Goal: Information Seeking & Learning: Learn about a topic

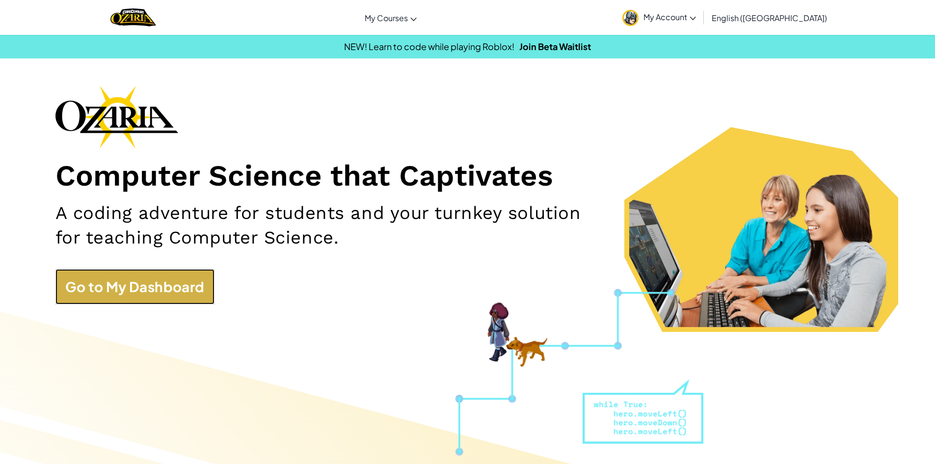
click at [163, 269] on link "Go to My Dashboard" at bounding box center [134, 286] width 159 height 35
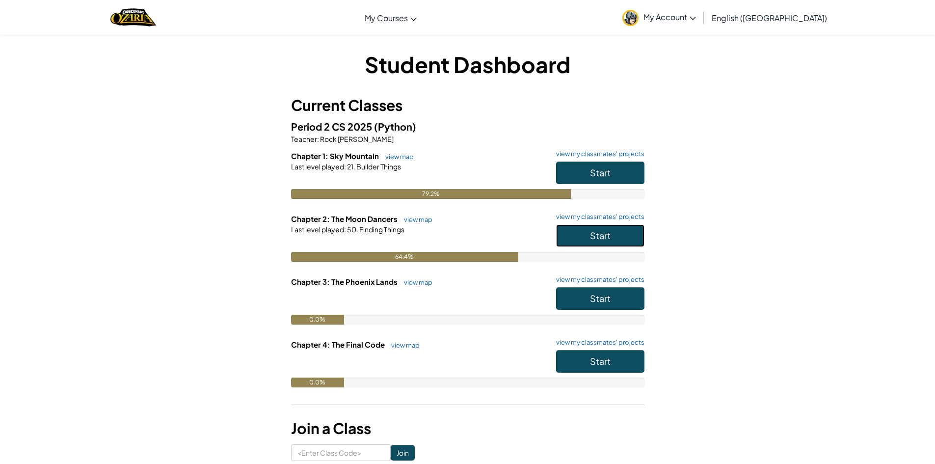
click at [608, 238] on span "Start" at bounding box center [600, 235] width 21 height 11
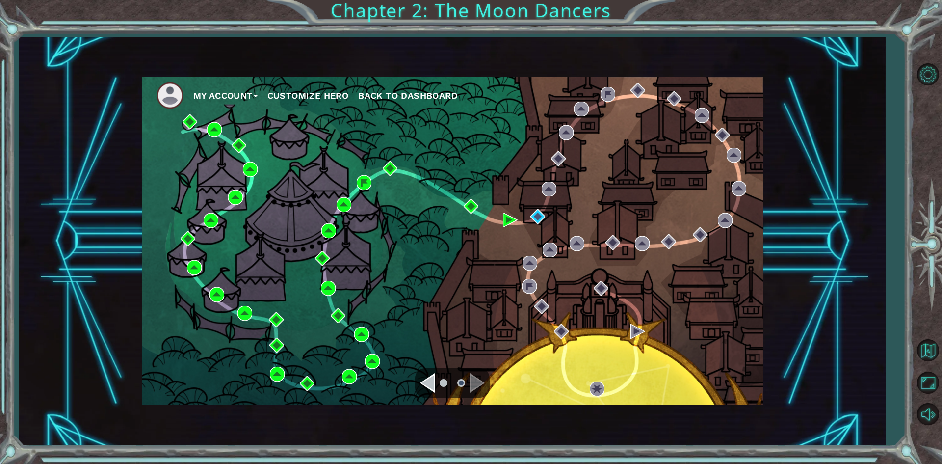
drag, startPoint x: 368, startPoint y: 212, endPoint x: 122, endPoint y: 232, distance: 246.7
click at [122, 232] on div "My Account Customize Hero Back to Dashboard" at bounding box center [452, 241] width 867 height 408
click at [538, 216] on img at bounding box center [538, 216] width 15 height 15
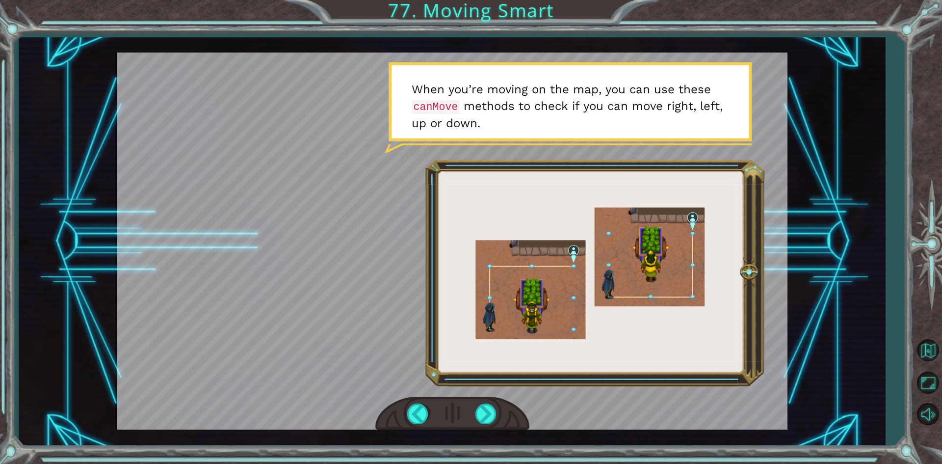
click at [501, 277] on div at bounding box center [452, 241] width 670 height 377
drag, startPoint x: 501, startPoint y: 277, endPoint x: 625, endPoint y: 303, distance: 127.0
click at [625, 303] on div at bounding box center [452, 241] width 670 height 377
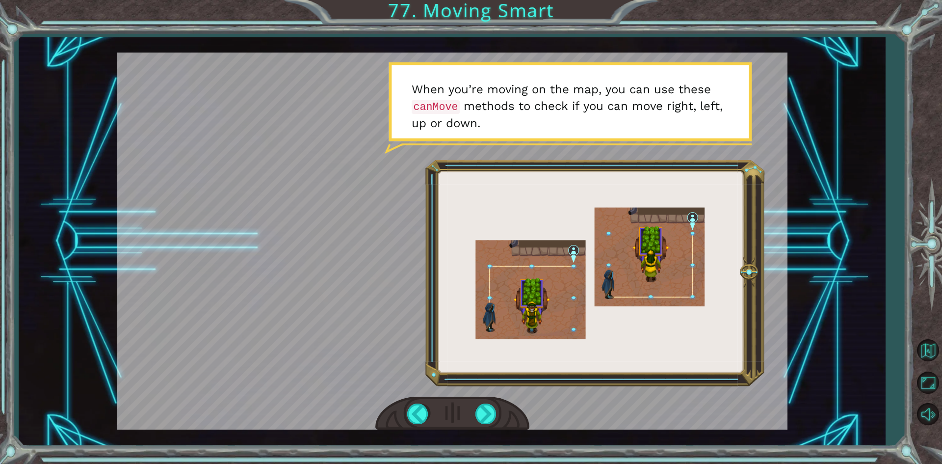
click at [596, 313] on div at bounding box center [452, 241] width 670 height 377
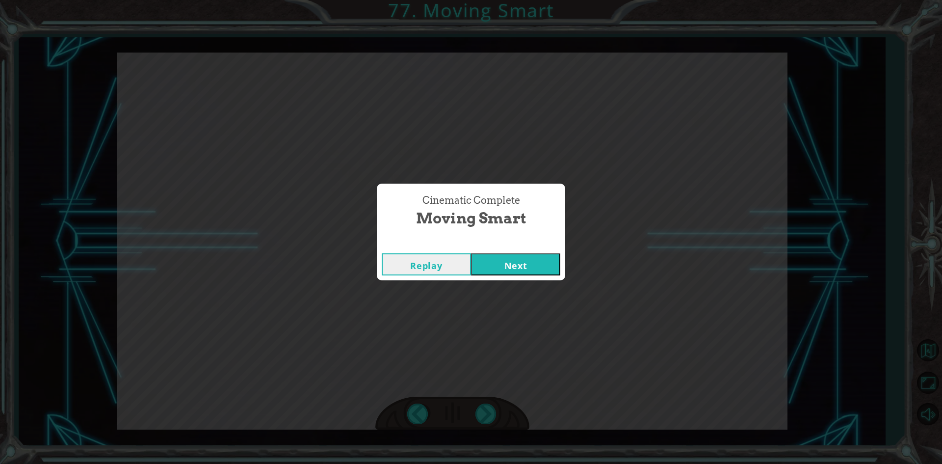
click at [477, 259] on button "Next" at bounding box center [515, 264] width 89 height 22
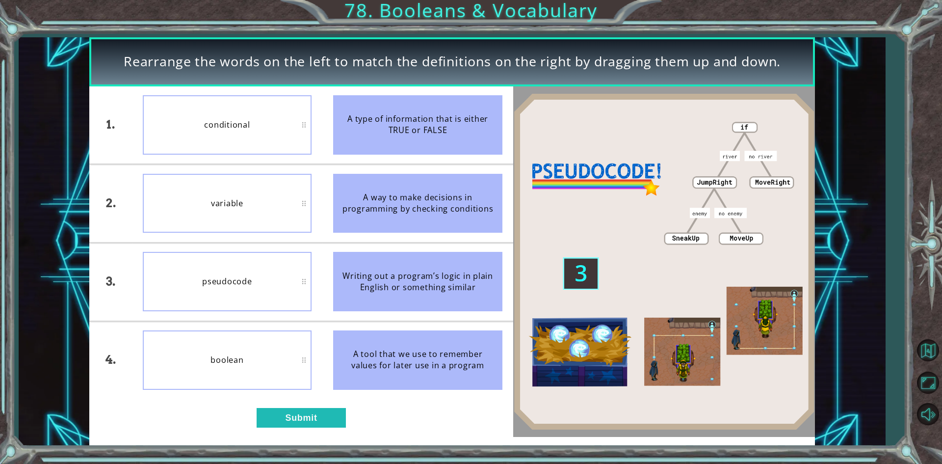
drag, startPoint x: 20, startPoint y: 129, endPoint x: 253, endPoint y: 54, distance: 245.2
click at [253, 54] on span "Rearrange the words on the left to match the definitions on the right by draggi…" at bounding box center [452, 61] width 657 height 19
click at [307, 422] on button "Submit" at bounding box center [301, 418] width 89 height 20
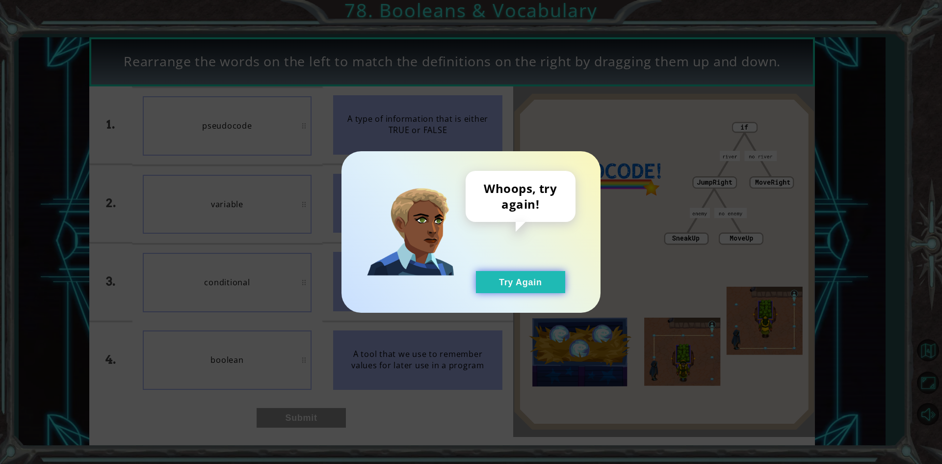
click at [536, 271] on button "Try Again" at bounding box center [520, 282] width 89 height 22
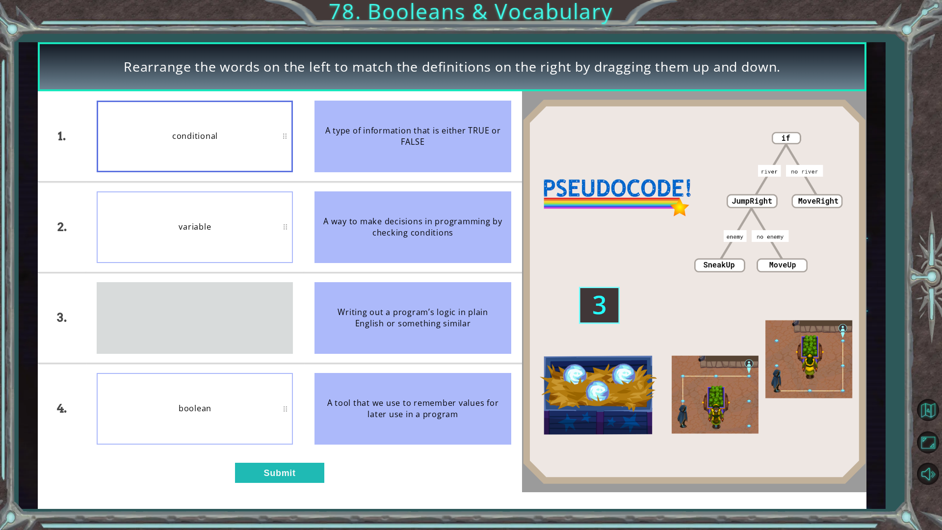
drag, startPoint x: 262, startPoint y: 307, endPoint x: 258, endPoint y: 144, distance: 163.5
click at [258, 282] on div "pseudocode" at bounding box center [195, 318] width 196 height 72
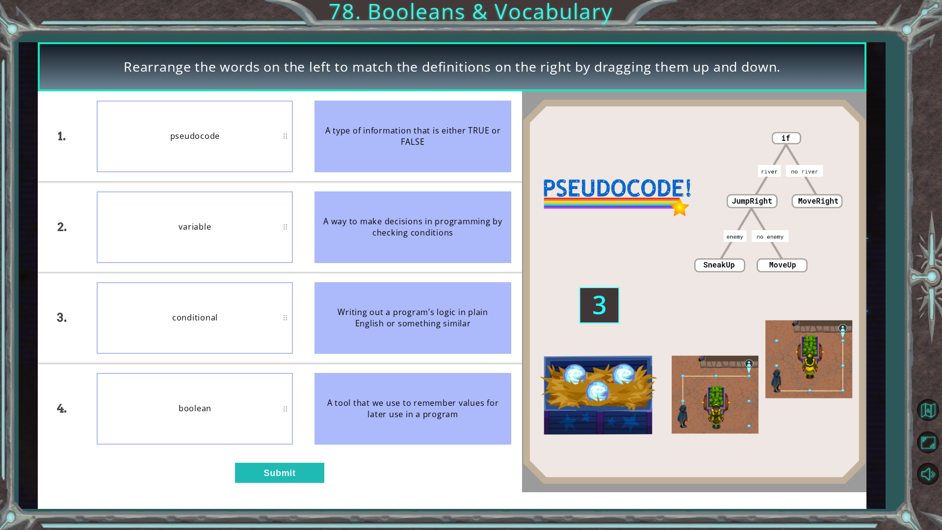
click at [391, 361] on li "Writing out a program’s logic in plain English or something similar" at bounding box center [413, 318] width 218 height 90
click at [303, 463] on button "Submit" at bounding box center [279, 473] width 89 height 20
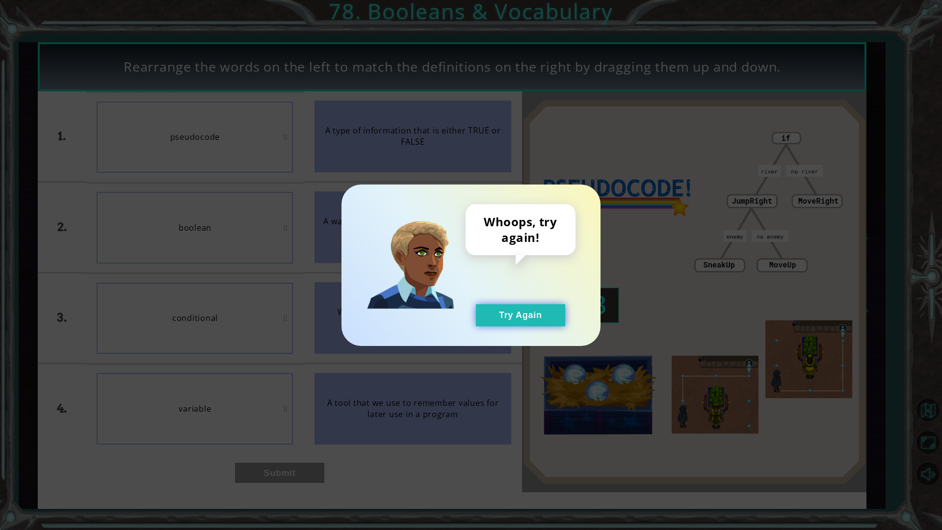
click at [515, 322] on button "Try Again" at bounding box center [520, 315] width 89 height 22
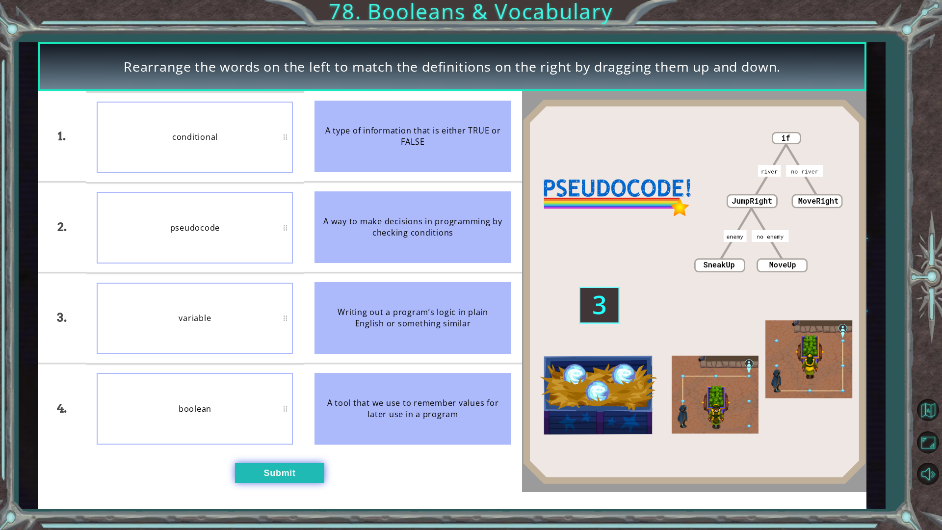
click at [315, 463] on button "Submit" at bounding box center [279, 473] width 89 height 20
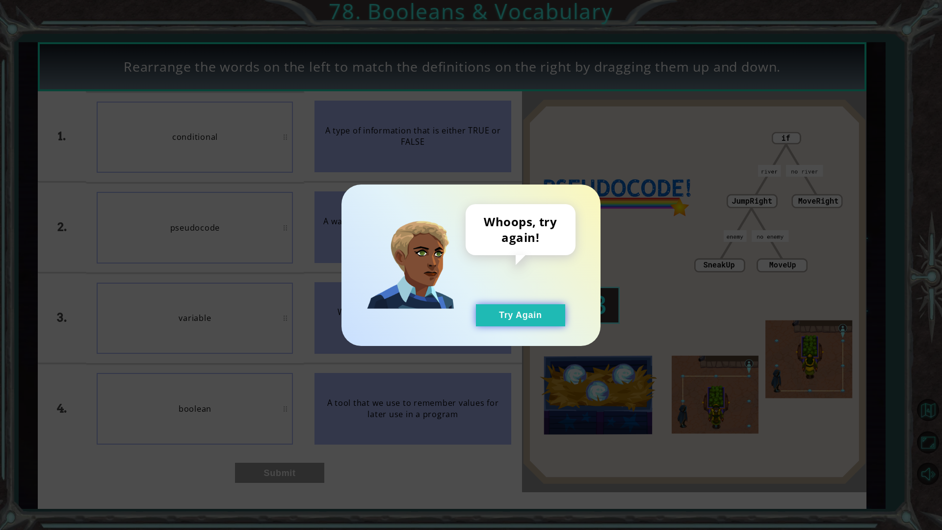
click at [508, 319] on button "Try Again" at bounding box center [520, 315] width 89 height 22
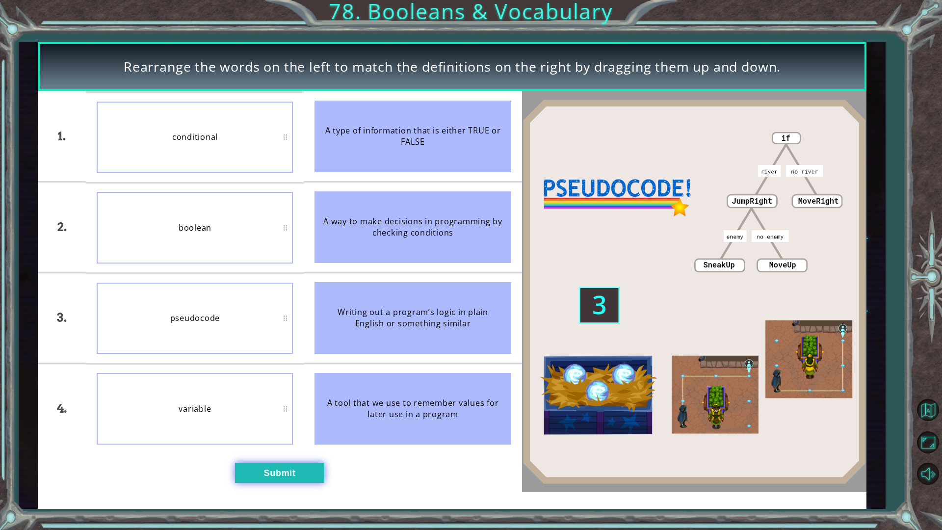
click at [312, 463] on button "Submit" at bounding box center [279, 473] width 89 height 20
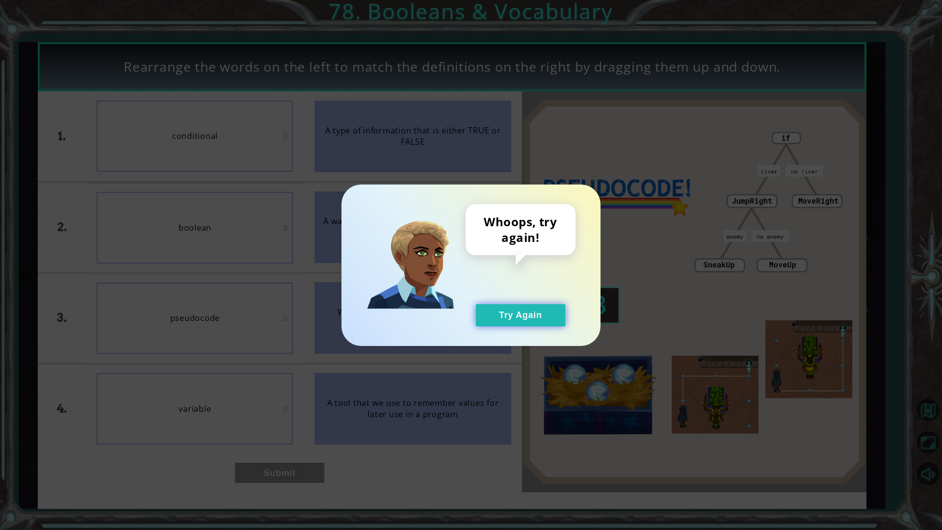
click at [493, 322] on button "Try Again" at bounding box center [520, 315] width 89 height 22
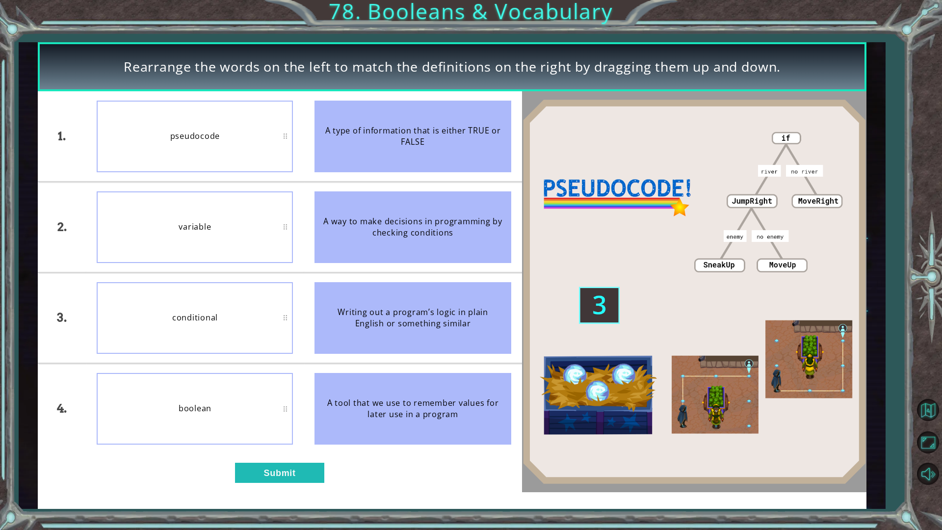
click at [218, 147] on div "pseudocode" at bounding box center [195, 137] width 196 height 72
click at [287, 463] on button "Submit" at bounding box center [279, 473] width 89 height 20
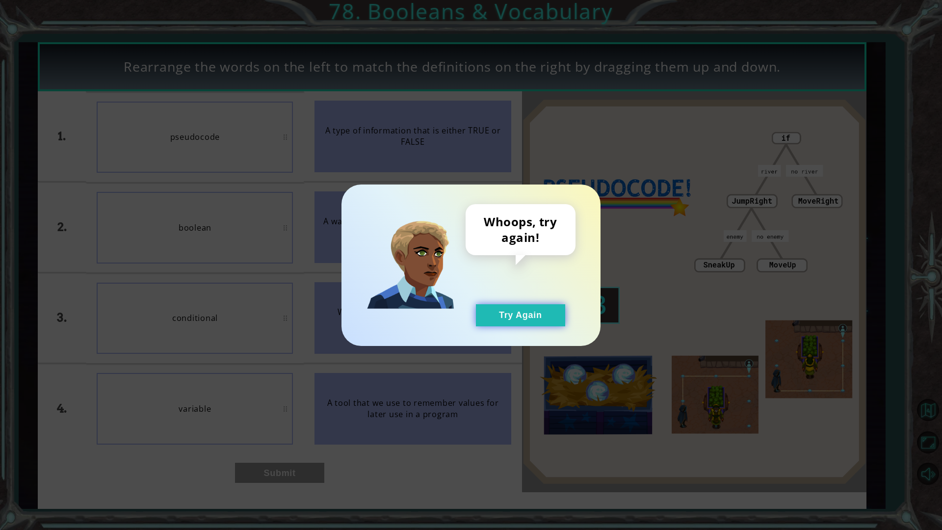
click at [531, 317] on button "Try Again" at bounding box center [520, 315] width 89 height 22
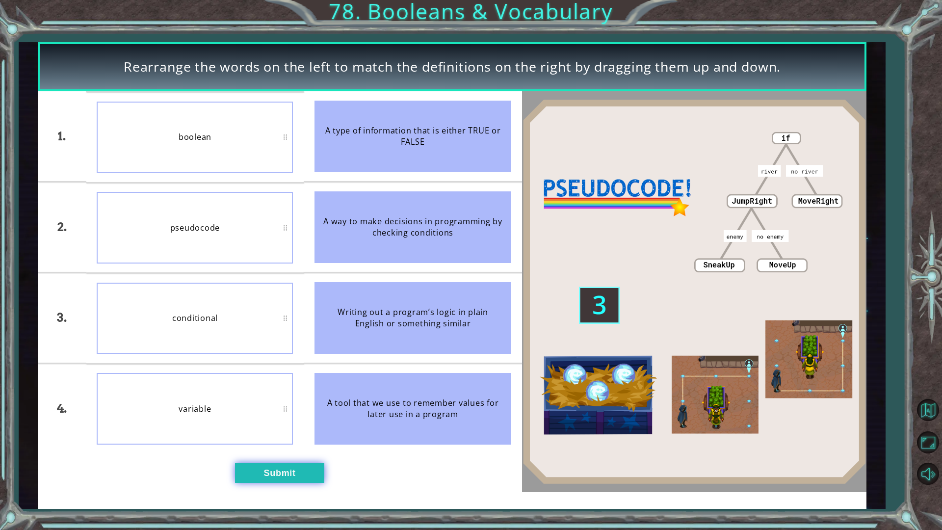
click at [251, 463] on button "Submit" at bounding box center [279, 473] width 89 height 20
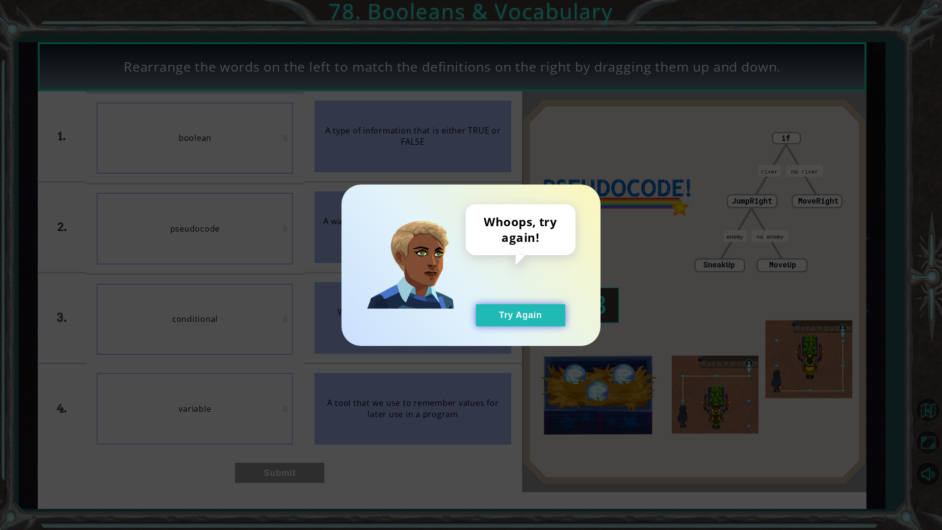
click at [544, 307] on button "Try Again" at bounding box center [520, 315] width 89 height 22
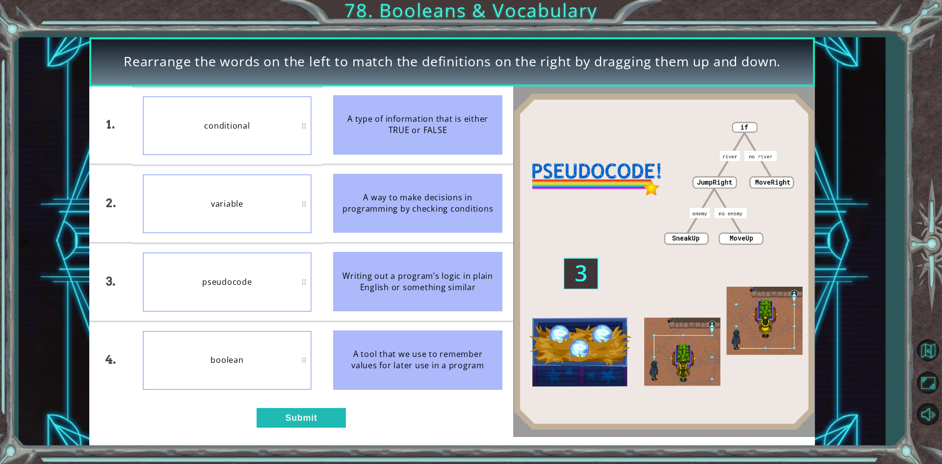
click at [676, 127] on img at bounding box center [664, 261] width 302 height 337
click at [428, 181] on div "A way to make decisions in programming by checking conditions" at bounding box center [417, 203] width 169 height 59
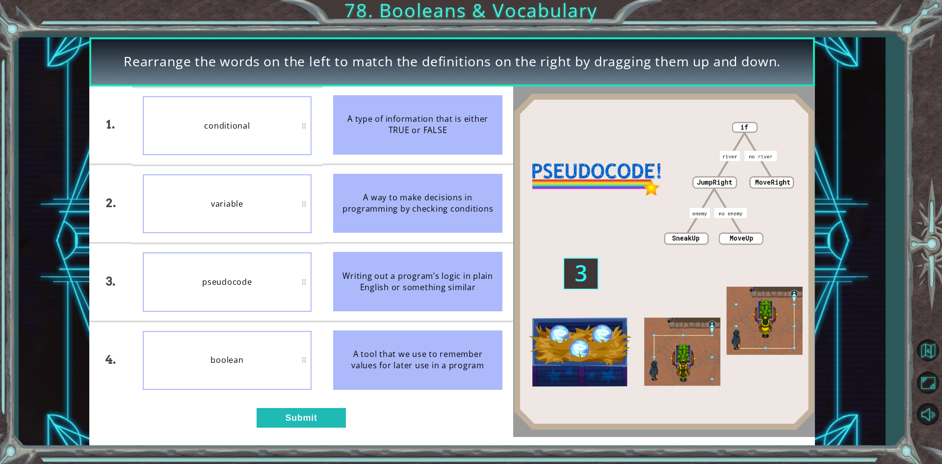
click at [428, 181] on div "A way to make decisions in programming by checking conditions" at bounding box center [417, 203] width 169 height 59
drag, startPoint x: 428, startPoint y: 181, endPoint x: 431, endPoint y: 237, distance: 56.5
click at [431, 237] on li "A way to make decisions in programming by checking conditions" at bounding box center [417, 203] width 191 height 78
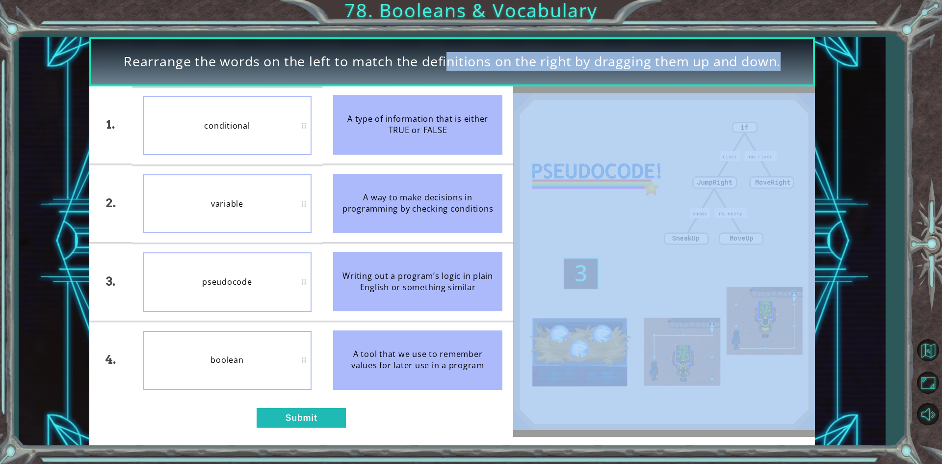
drag, startPoint x: 411, startPoint y: 63, endPoint x: 602, endPoint y: 188, distance: 228.0
click at [588, 185] on div "Rearrange the words on the left to match the definitions on the right by draggi…" at bounding box center [451, 241] width 725 height 408
click at [602, 188] on img at bounding box center [664, 261] width 302 height 337
drag, startPoint x: 601, startPoint y: 189, endPoint x: 596, endPoint y: 192, distance: 5.7
click at [599, 191] on img at bounding box center [664, 261] width 302 height 337
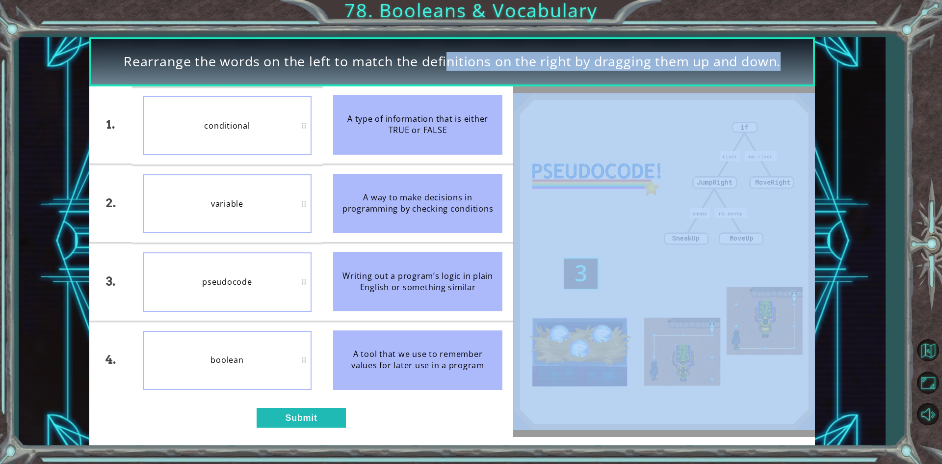
click at [499, 68] on span "Rearrange the words on the left to match the definitions on the right by draggi…" at bounding box center [452, 61] width 657 height 19
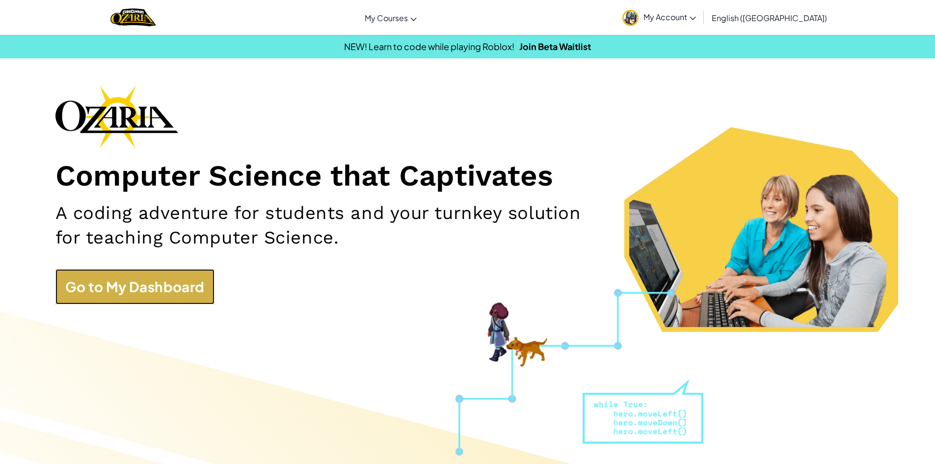
click at [186, 298] on link "Go to My Dashboard" at bounding box center [134, 286] width 159 height 35
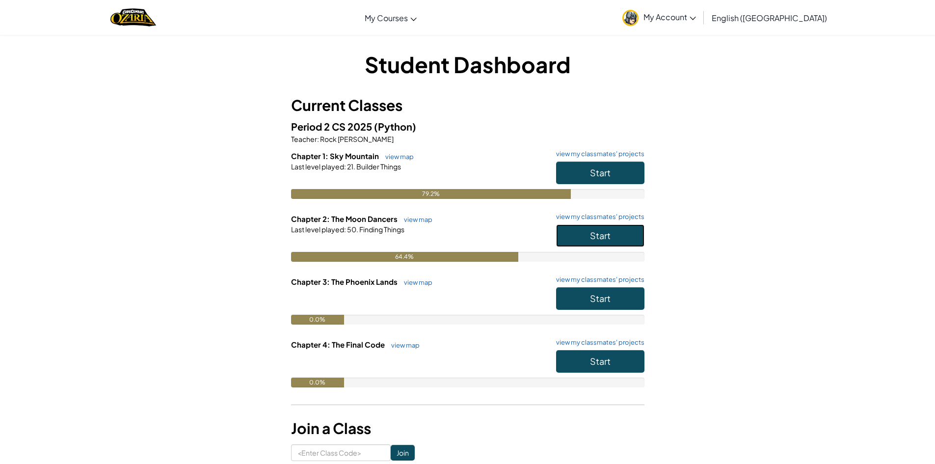
click at [603, 239] on span "Start" at bounding box center [600, 235] width 21 height 11
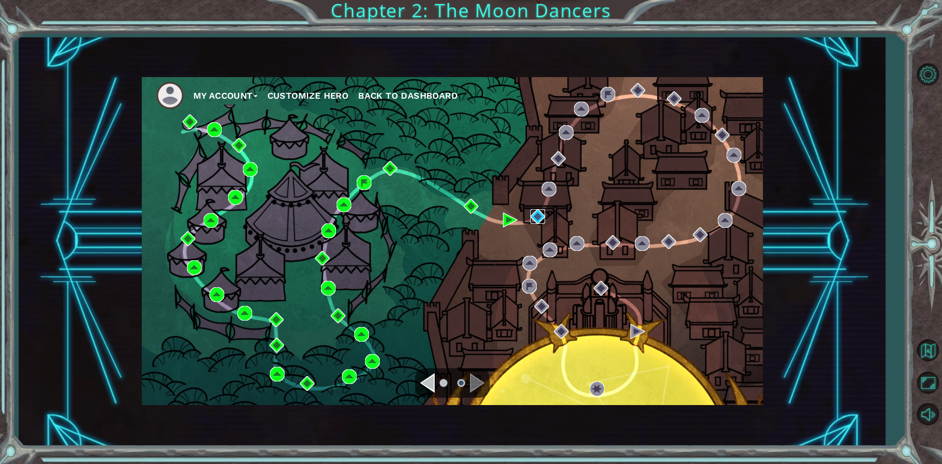
click at [542, 216] on img at bounding box center [538, 216] width 15 height 15
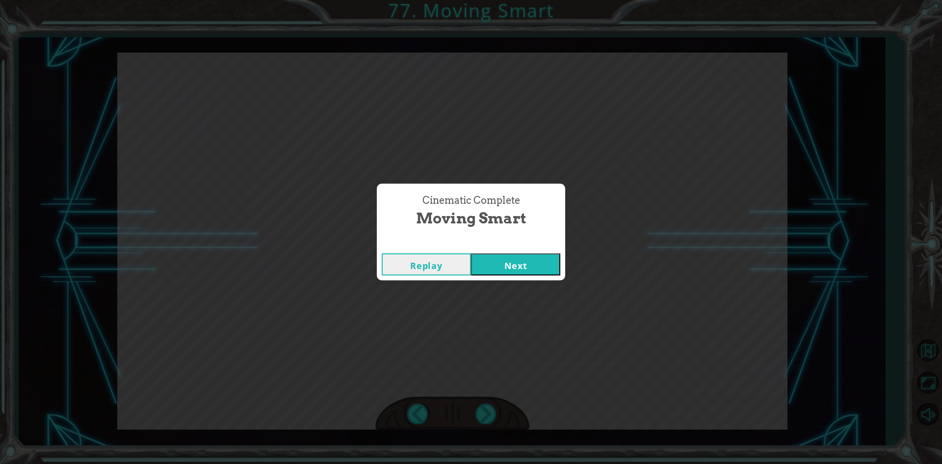
click at [551, 266] on button "Next" at bounding box center [515, 264] width 89 height 22
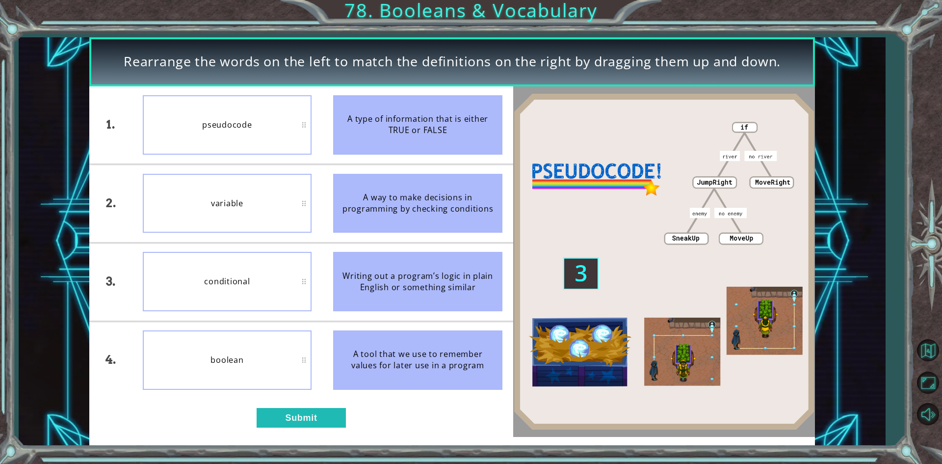
drag, startPoint x: 243, startPoint y: 296, endPoint x: 258, endPoint y: 52, distance: 245.3
drag, startPoint x: 258, startPoint y: 52, endPoint x: 57, endPoint y: 373, distance: 379.0
click at [90, 364] on div "4." at bounding box center [110, 360] width 42 height 78
click at [257, 263] on div "conditional" at bounding box center [227, 281] width 169 height 59
click at [297, 412] on button "Submit" at bounding box center [301, 418] width 89 height 20
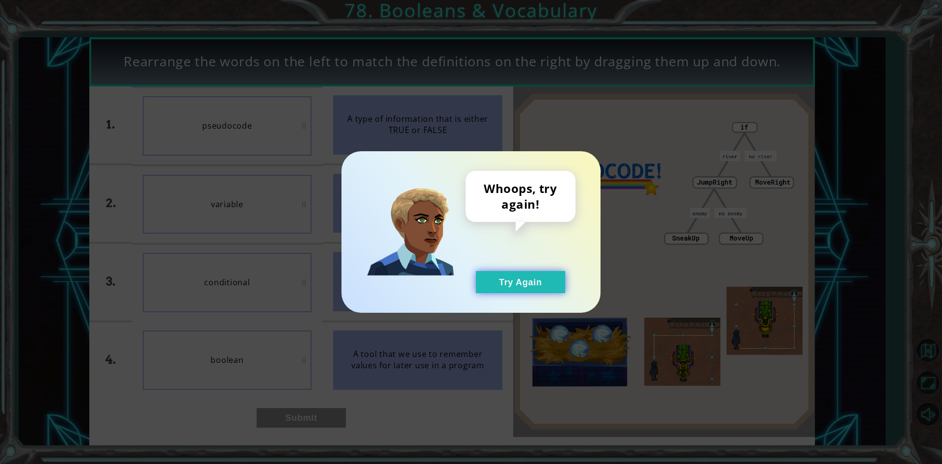
click at [512, 284] on button "Try Again" at bounding box center [520, 282] width 89 height 22
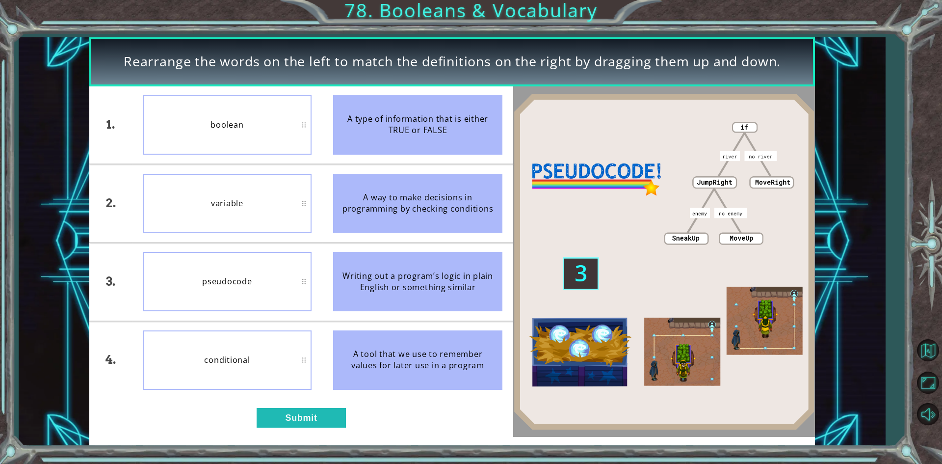
click at [661, 341] on img at bounding box center [664, 261] width 302 height 337
click at [660, 341] on img at bounding box center [664, 261] width 302 height 337
click at [660, 342] on img at bounding box center [664, 261] width 302 height 337
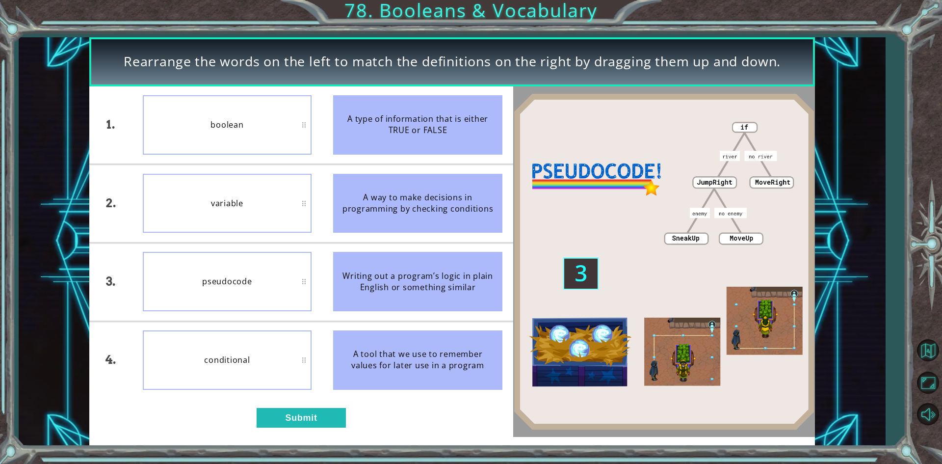
click at [660, 342] on img at bounding box center [664, 261] width 302 height 337
click at [428, 418] on div "1. 2. 3. 4. boolean variable pseudocode conditional A type of information that …" at bounding box center [301, 261] width 424 height 350
